Goal: Information Seeking & Learning: Learn about a topic

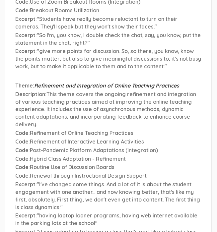
click at [82, 181] on span ""I've changed some things. And a lot of it is about the student engagement with…" at bounding box center [107, 196] width 185 height 30
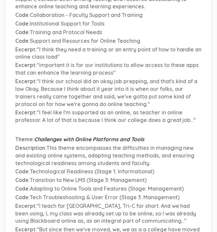
scroll to position [6652, 0]
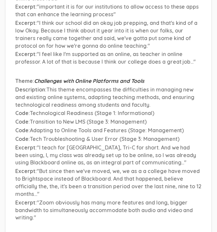
click at [61, 199] on p "Excerpt : "Zoom obviously has many more features and long, bigger bandwidth to …" at bounding box center [108, 210] width 186 height 23
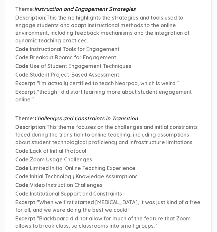
scroll to position [4873, 0]
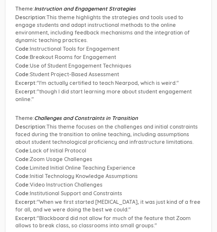
click at [101, 199] on span ""When we first started COVID, it was just kind of a free for all, and we were d…" at bounding box center [107, 206] width 185 height 14
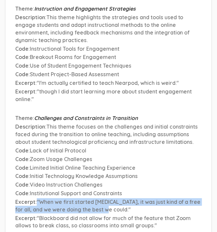
drag, startPoint x: 112, startPoint y: 134, endPoint x: 37, endPoint y: 127, distance: 75.3
click at [37, 198] on p "Excerpt : "When we first started COVID, it was just kind of a free for all, and…" at bounding box center [108, 205] width 186 height 15
copy span ""When we first started COVID, it was just kind of a free for all, and we were d…"
click at [98, 199] on span ""When we first started COVID, it was just kind of a free for all, and we were d…" at bounding box center [107, 206] width 185 height 14
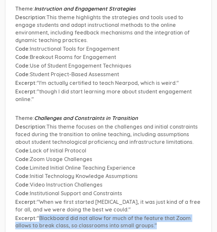
drag, startPoint x: 166, startPoint y: 154, endPoint x: 38, endPoint y: 143, distance: 127.8
click at [38, 143] on li "Theme : Challenges and Constraints in Transition Description : This theme focus…" at bounding box center [108, 172] width 186 height 116
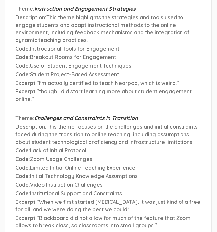
click at [90, 123] on span "This theme focuses on the challenges and initial constraints faced during the t…" at bounding box center [106, 134] width 183 height 22
click at [101, 181] on span "Video Instruction Challenges" at bounding box center [66, 184] width 73 height 7
click at [123, 172] on p "Code : Initial Technology Knowledge Assumptions" at bounding box center [108, 176] width 186 height 8
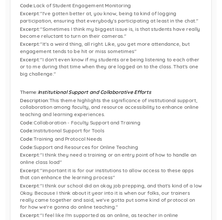
scroll to position [6351, 0]
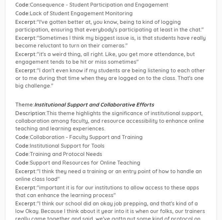
click at [160, 110] on span "This theme highlights the significance of institutional support, collaboration …" at bounding box center [109, 121] width 189 height 22
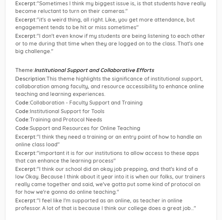
scroll to position [6387, 0]
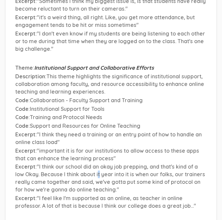
click at [98, 163] on span ""I think our school did an okay job prepping, and that's kind of a low Okay. Be…" at bounding box center [110, 178] width 190 height 30
click at [100, 163] on span ""I think our school did an okay job prepping, and that's kind of a low Okay. Be…" at bounding box center [110, 178] width 190 height 30
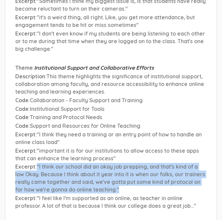
drag, startPoint x: 109, startPoint y: 152, endPoint x: 36, endPoint y: 129, distance: 76.4
click at [36, 163] on p "Excerpt : "I think our school did an okay job prepping, and that's kind of a lo…" at bounding box center [110, 178] width 191 height 30
copy span ""I think our school did an okay job prepping, and that's kind of a low Okay. Be…"
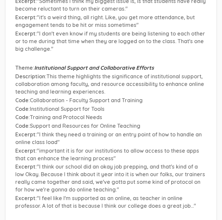
click at [50, 131] on span ""I think they need a training or an entry point of how to handle an online clas…" at bounding box center [108, 138] width 186 height 14
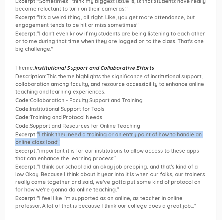
drag, startPoint x: 60, startPoint y: 104, endPoint x: 38, endPoint y: 98, distance: 23.5
click at [38, 131] on p "Excerpt : "I think they need a training or an entry point of how to handle an o…" at bounding box center [110, 138] width 191 height 15
copy span ""I think they need a training or an entry point of how to handle an online clas…"
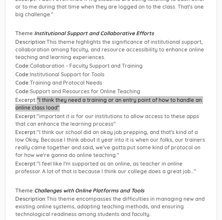
scroll to position [6424, 0]
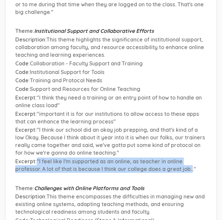
drag, startPoint x: 191, startPoint y: 129, endPoint x: 37, endPoint y: 123, distance: 154.4
click at [37, 158] on span ""I feel like I'm supported as an online, as teacher in online professor. A lot …" at bounding box center [105, 165] width 181 height 14
copy span ""I feel like I'm supported as an online, as teacher in online professor. A lot …"
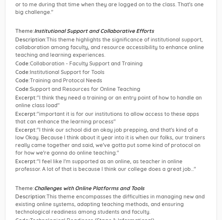
click at [75, 126] on span ""I think our school did an okay job prepping, and that's kind of a low Okay. Be…" at bounding box center [110, 141] width 190 height 30
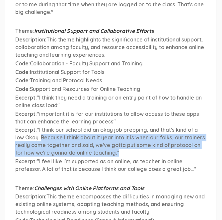
drag, startPoint x: 115, startPoint y: 114, endPoint x: 42, endPoint y: 101, distance: 74.6
click at [42, 126] on p "Excerpt : "I think our school did an okay job prepping, and that's kind of a lo…" at bounding box center [110, 141] width 191 height 30
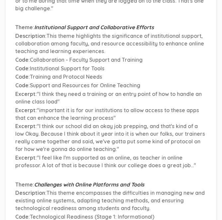
scroll to position [6451, 0]
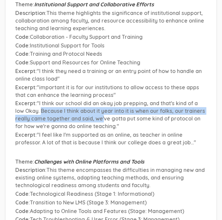
drag, startPoint x: 41, startPoint y: 74, endPoint x: 103, endPoint y: 82, distance: 62.5
click at [103, 100] on span ""I think our school did an okay job prepping, and that's kind of a low Okay. Be…" at bounding box center [110, 115] width 190 height 30
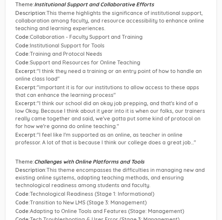
click at [109, 100] on p "Excerpt : "I think our school did an okay job prepping, and that's kind of a lo…" at bounding box center [110, 115] width 191 height 30
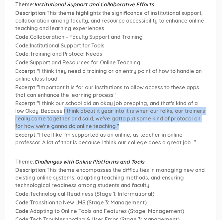
drag, startPoint x: 111, startPoint y: 87, endPoint x: 63, endPoint y: 73, distance: 49.3
click at [63, 100] on p "Excerpt : "I think our school did an okay job prepping, and that's kind of a lo…" at bounding box center [110, 115] width 191 height 30
copy span "I think about it year into it is when our folks, our trainers really came toget…"
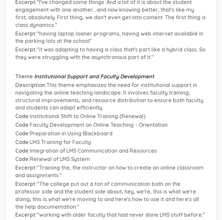
scroll to position [5707, 0]
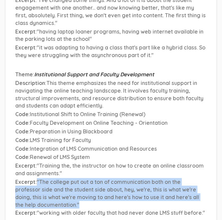
drag, startPoint x: 37, startPoint y: 143, endPoint x: 61, endPoint y: 168, distance: 34.0
click at [61, 178] on p "Excerpt : "The college put out a ton of communication both on the professor sid…" at bounding box center [110, 193] width 191 height 30
copy span ""The college put out a ton of communication both on the professor side and the …"
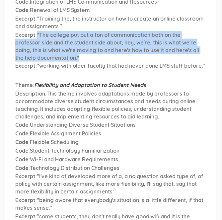
scroll to position [5855, 0]
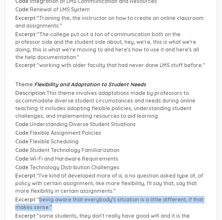
drag, startPoint x: 55, startPoint y: 170, endPoint x: 38, endPoint y: 163, distance: 18.0
click at [38, 196] on p "Excerpt : "being aware that everybody's situation is a little different, if tha…" at bounding box center [110, 203] width 191 height 15
click at [71, 196] on p "Excerpt : "being aware that everybody's situation is a little different, if tha…" at bounding box center [110, 203] width 191 height 15
drag, startPoint x: 52, startPoint y: 171, endPoint x: 37, endPoint y: 163, distance: 17.2
click at [37, 196] on p "Excerpt : "being aware that everybody's situation is a little different, if tha…" at bounding box center [110, 203] width 191 height 15
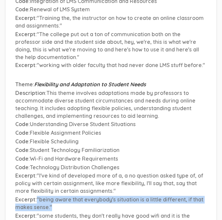
copy span ""being aware that everybody's situation is a little different, if that makes se…"
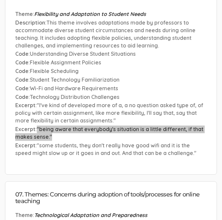
scroll to position [5928, 0]
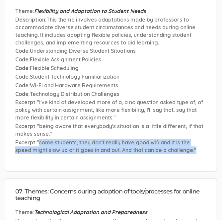
drag, startPoint x: 186, startPoint y: 110, endPoint x: 40, endPoint y: 103, distance: 146.4
click at [40, 139] on p "Excerpt : "some students, they don't really have good wifi and it is the speed …" at bounding box center [110, 146] width 191 height 15
copy span "some students, they don't really have good wifi and it is the speed might slow …"
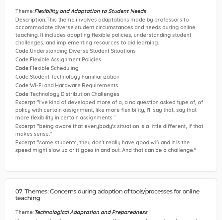
click at [80, 139] on span ""some students, they don't really have good wifi and it is the speed might slow…" at bounding box center [105, 146] width 181 height 14
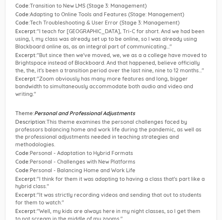
scroll to position [6650, 0]
